Goal: Transaction & Acquisition: Purchase product/service

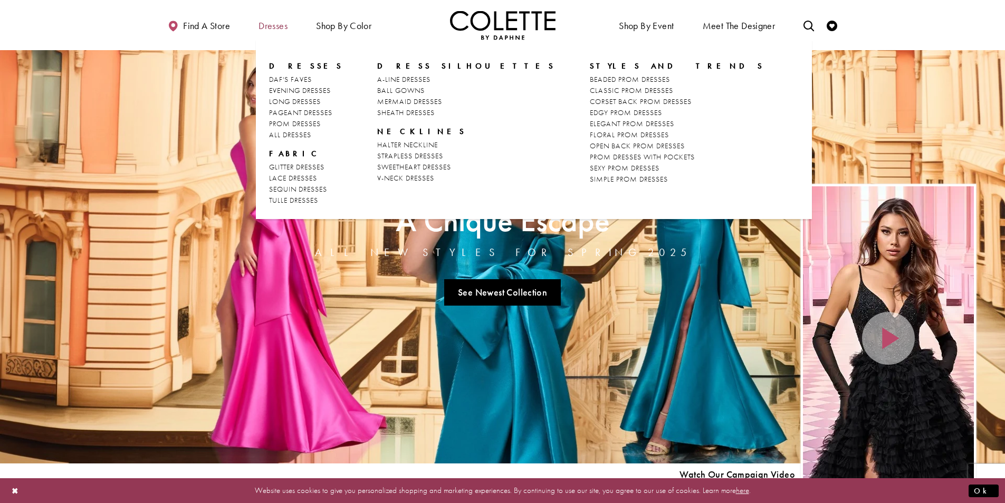
click at [268, 29] on span "Dresses" at bounding box center [273, 26] width 29 height 11
click at [309, 123] on span "PROM DRESSES" at bounding box center [295, 123] width 52 height 9
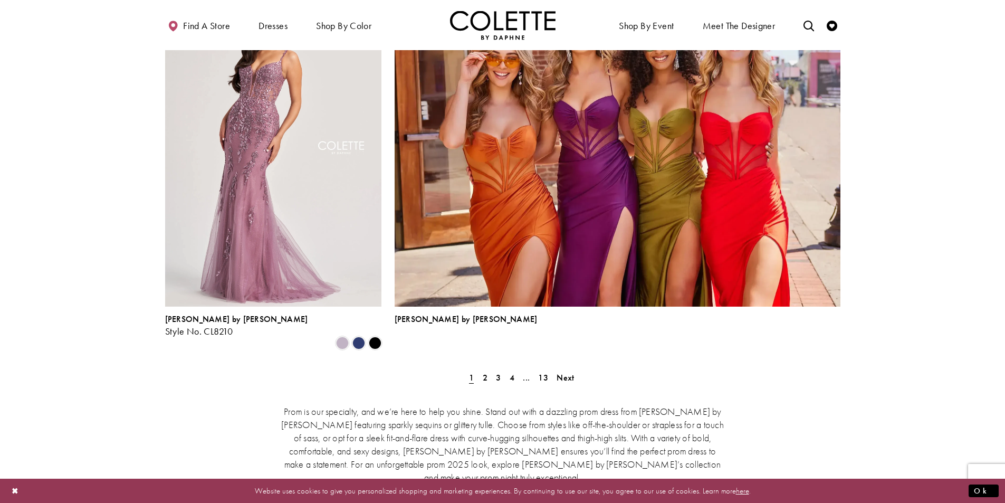
scroll to position [2428, 0]
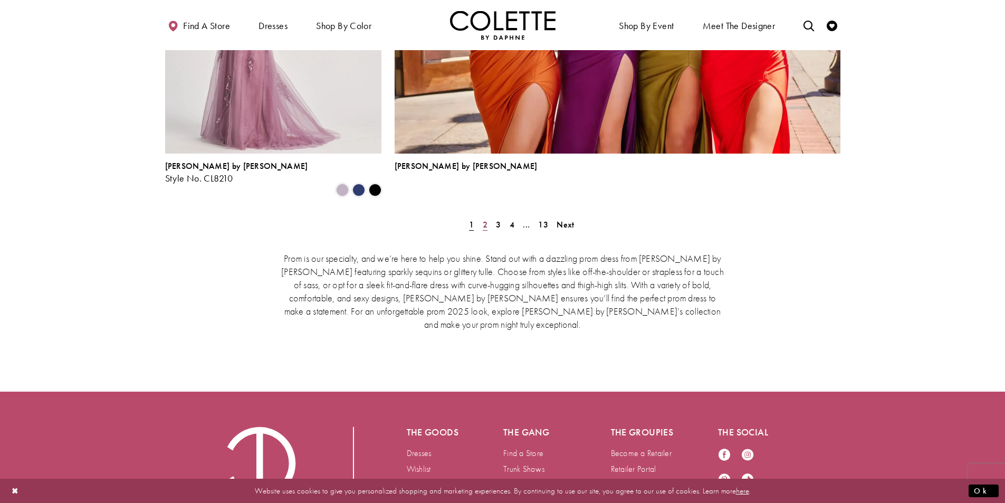
click at [483, 219] on span "2" at bounding box center [485, 224] width 5 height 11
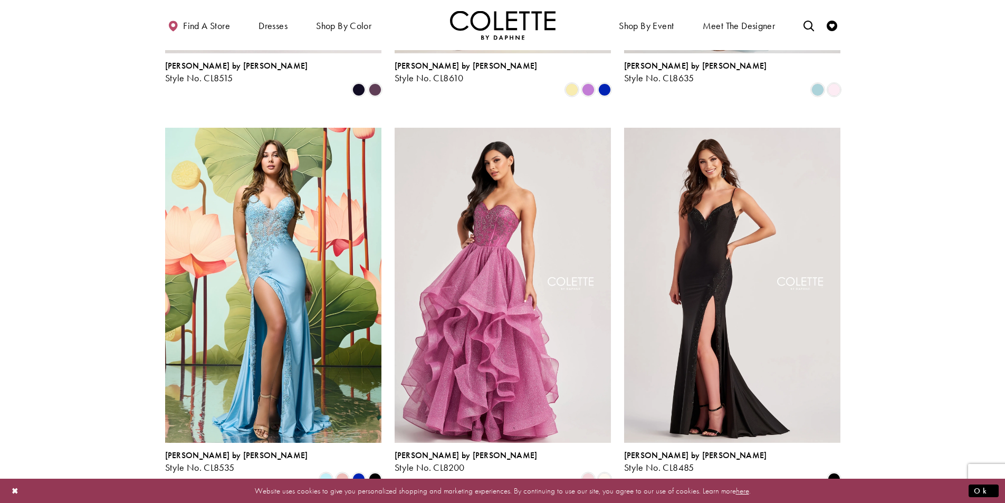
scroll to position [1379, 0]
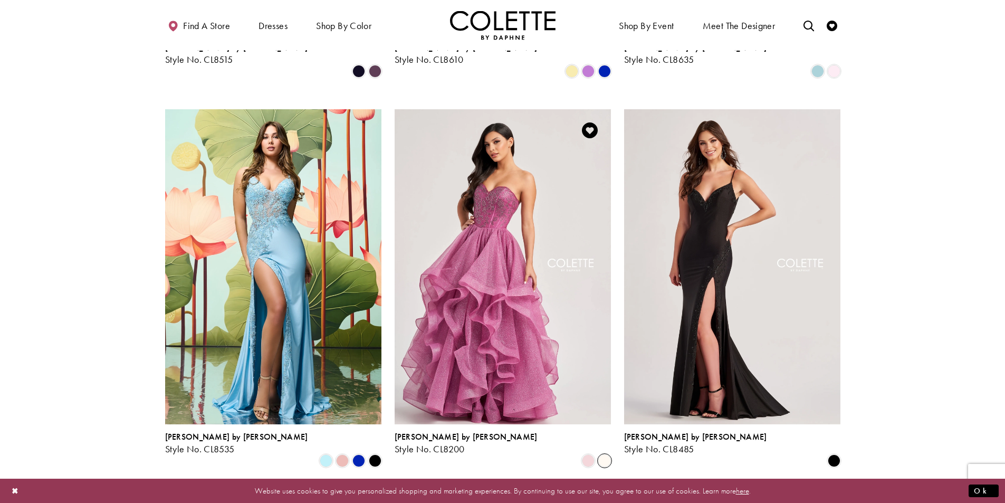
click at [605, 454] on span "Product List" at bounding box center [604, 460] width 13 height 13
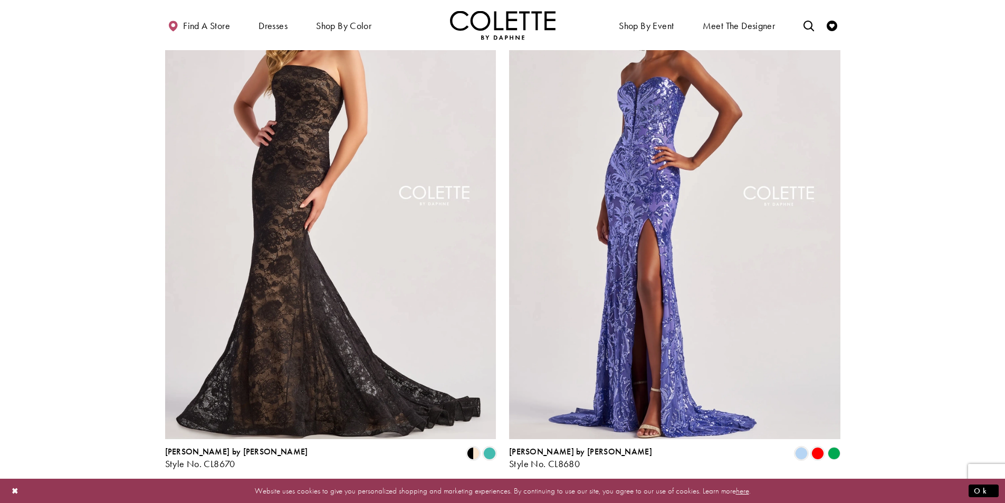
scroll to position [2236, 0]
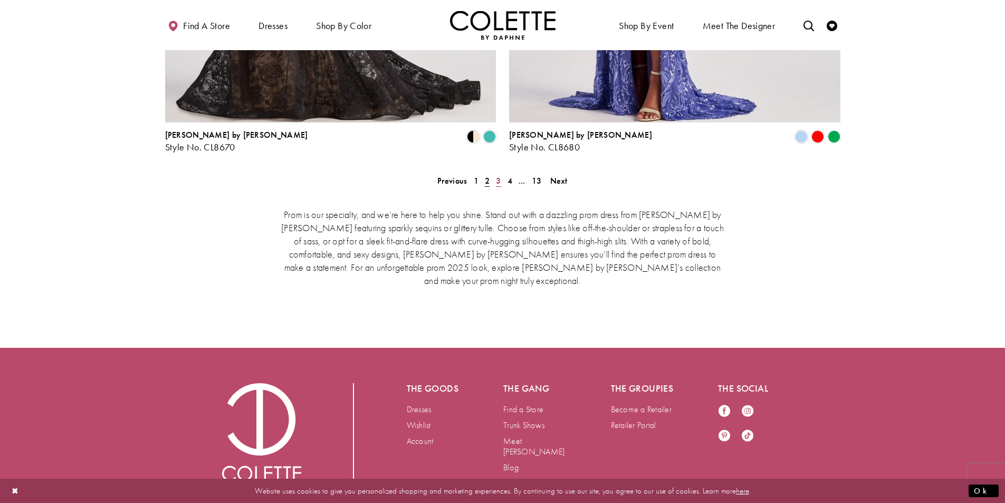
click at [500, 175] on span "3" at bounding box center [498, 180] width 5 height 11
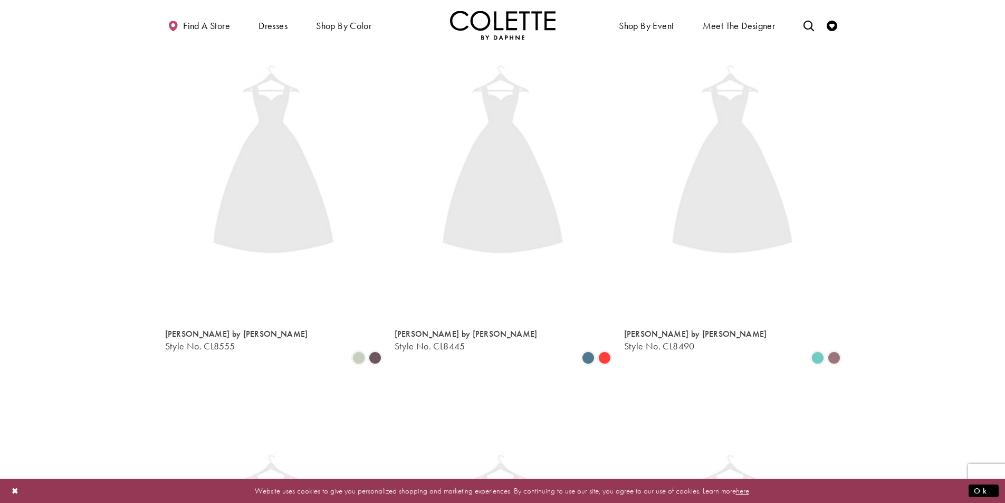
scroll to position [271, 0]
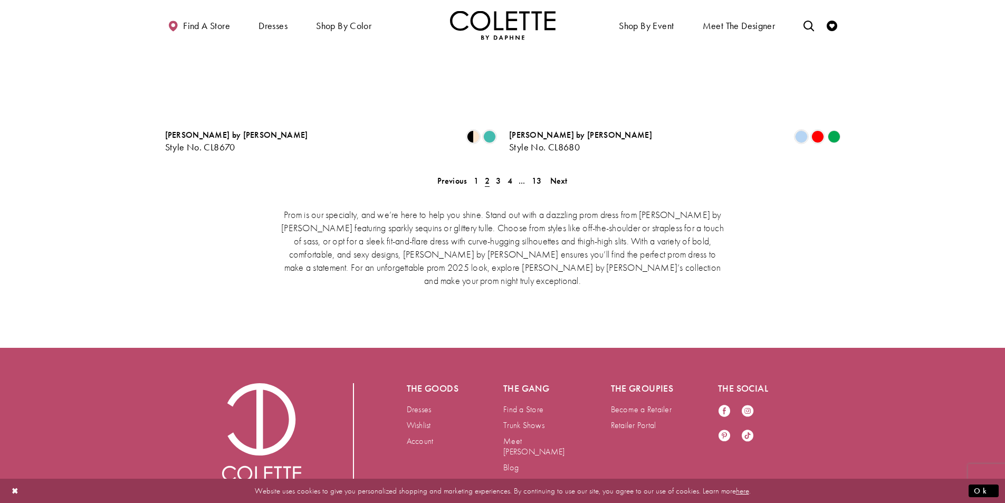
scroll to position [271, 0]
